Goal: Find specific page/section: Find specific page/section

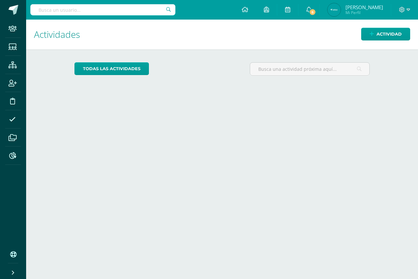
click at [122, 9] on input "text" at bounding box center [102, 9] width 145 height 11
type input "[PERSON_NAME]"
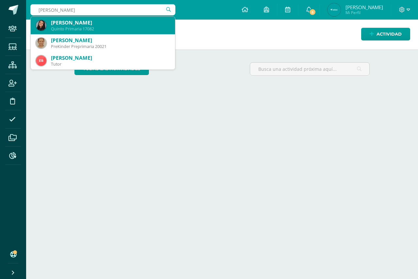
click at [135, 28] on div "Quinto Primaria 17082" at bounding box center [110, 29] width 119 height 6
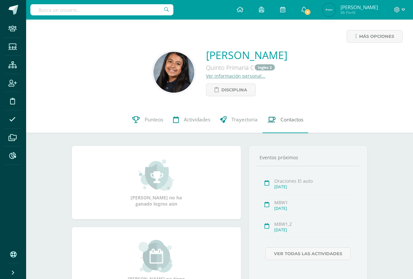
click at [289, 126] on link "Contactos" at bounding box center [285, 120] width 46 height 26
